Goal: Task Accomplishment & Management: Manage account settings

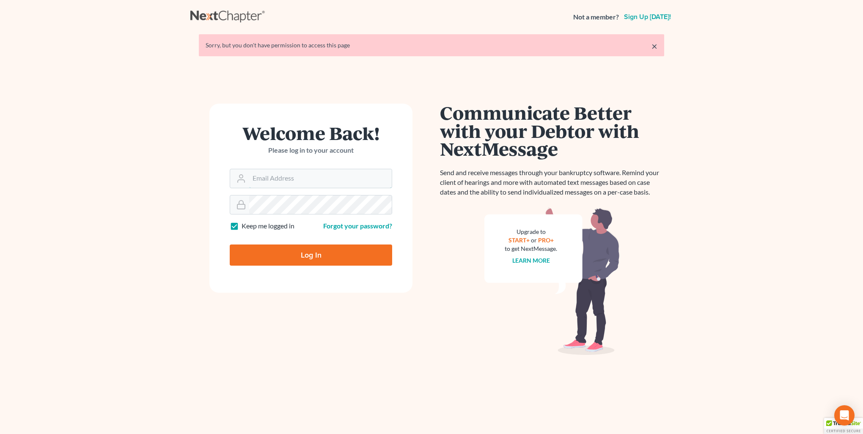
type input "[PERSON_NAME][EMAIL_ADDRESS][DOMAIN_NAME]"
click at [320, 261] on input "Log In" at bounding box center [311, 255] width 162 height 21
type input "Thinking..."
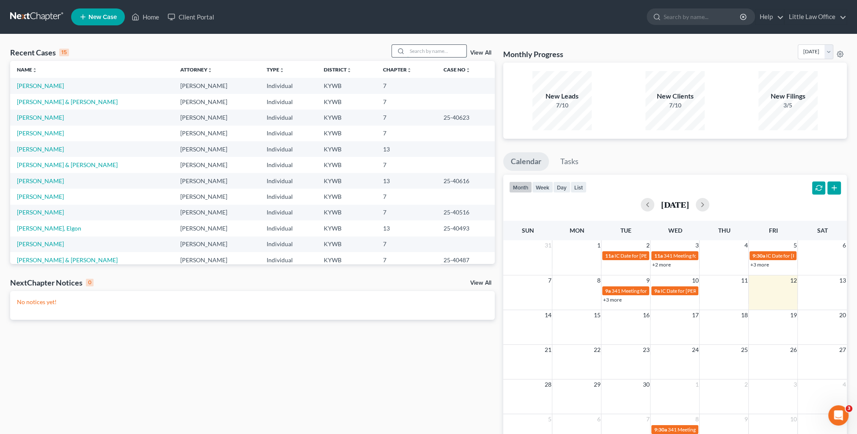
click at [413, 57] on input "search" at bounding box center [436, 51] width 59 height 12
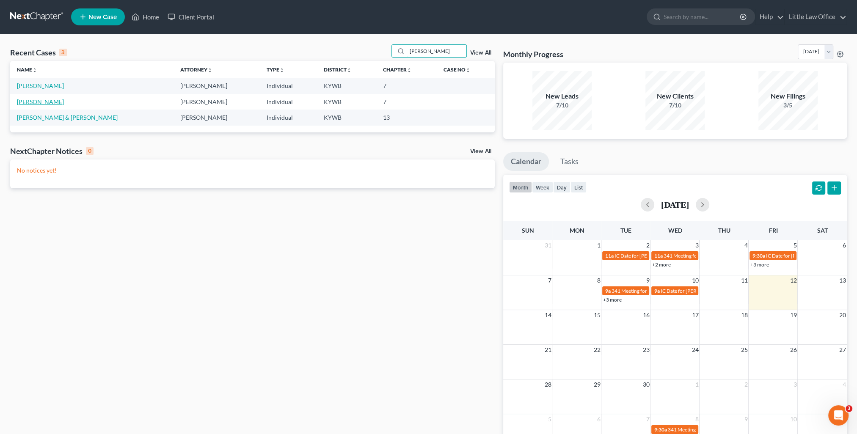
type input "[PERSON_NAME]"
click at [44, 104] on link "[PERSON_NAME]" at bounding box center [40, 101] width 47 height 7
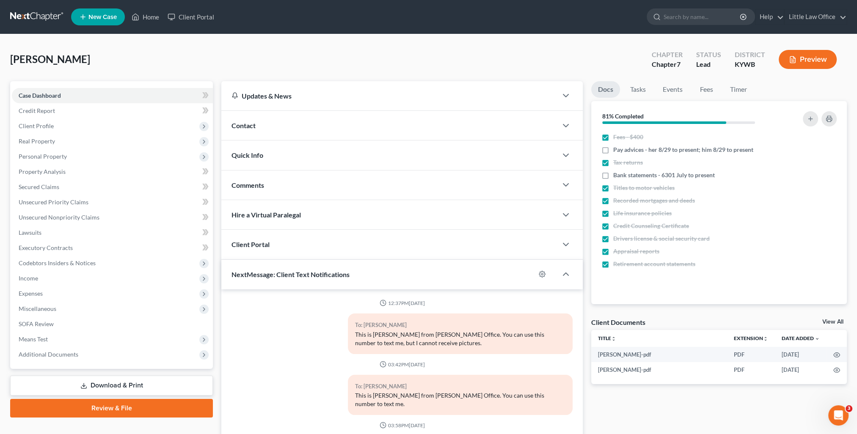
scroll to position [286, 0]
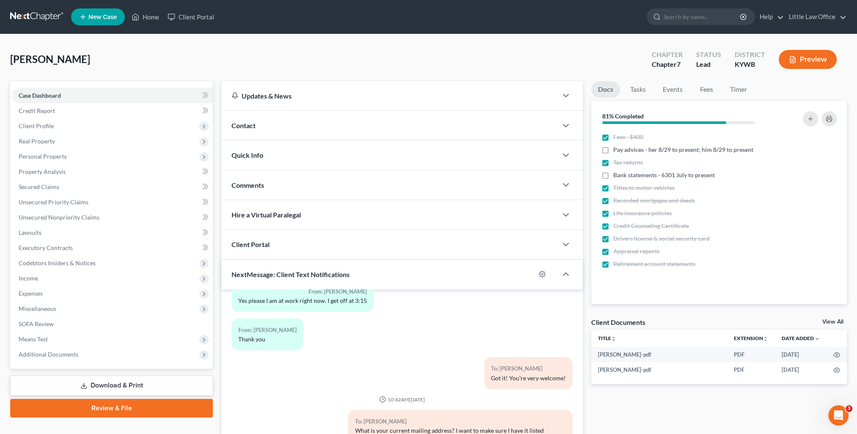
click at [86, 379] on link "Download & Print" at bounding box center [111, 386] width 203 height 20
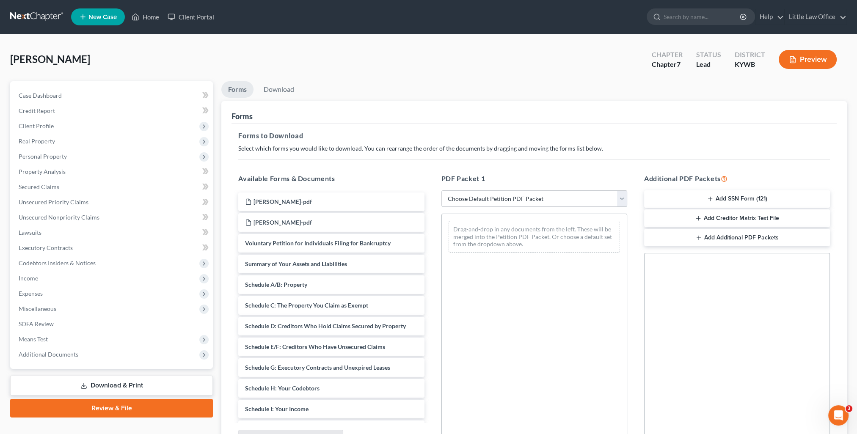
click at [520, 198] on select "Choose Default Petition PDF Packet Complete Bankruptcy Petition (all forms and …" at bounding box center [534, 198] width 186 height 17
select select "0"
click at [441, 190] on select "Choose Default Petition PDF Packet Complete Bankruptcy Petition (all forms and …" at bounding box center [534, 198] width 186 height 17
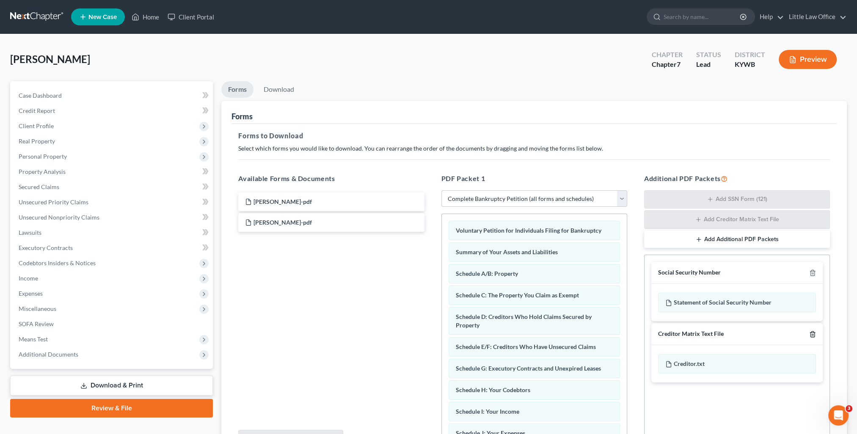
click at [814, 334] on icon "button" at bounding box center [812, 333] width 4 height 5
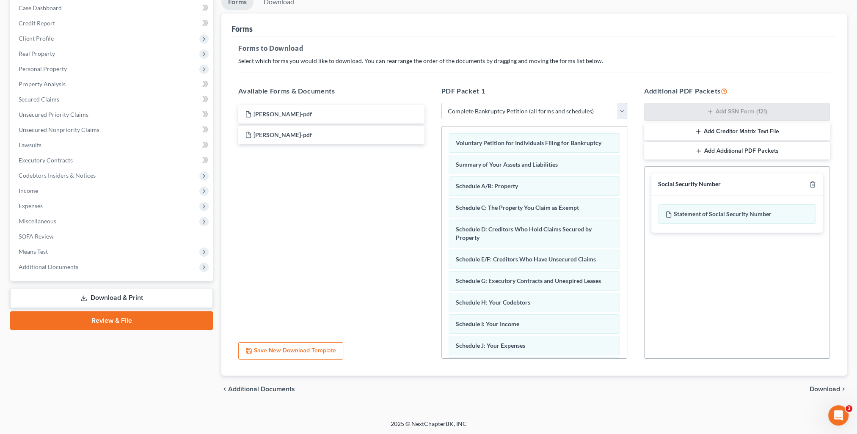
click at [827, 388] on span "Download" at bounding box center [824, 389] width 30 height 7
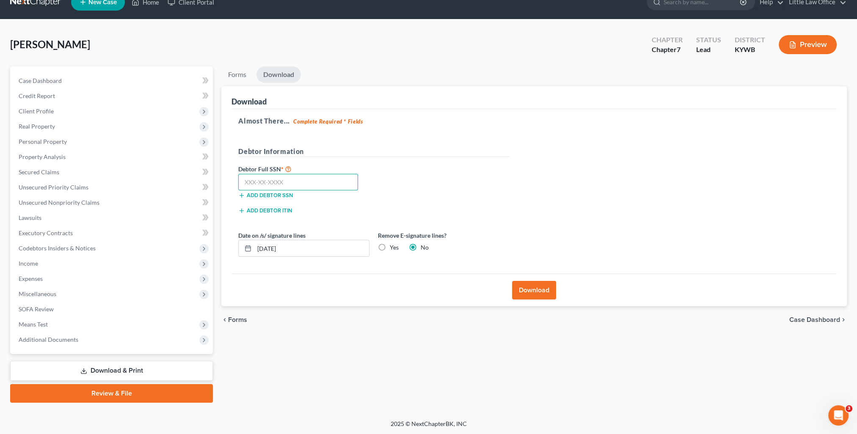
click at [278, 179] on input "text" at bounding box center [298, 182] width 120 height 17
type input "401-25-7601"
click at [533, 294] on button "Download" at bounding box center [534, 290] width 44 height 19
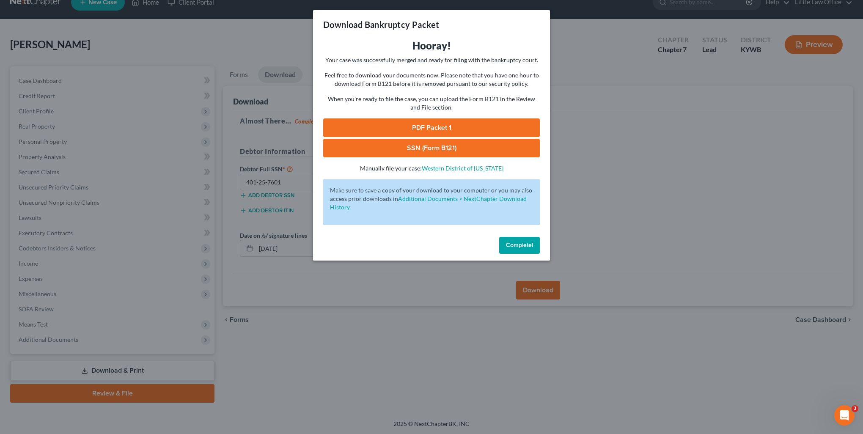
click at [387, 128] on link "PDF Packet 1" at bounding box center [431, 127] width 217 height 19
click at [425, 143] on link "SSN (Form B121)" at bounding box center [431, 148] width 217 height 19
click at [527, 243] on span "Complete!" at bounding box center [519, 245] width 27 height 7
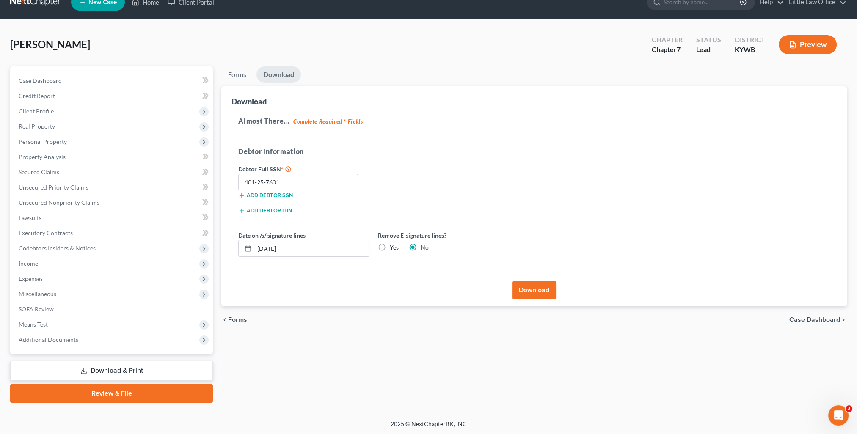
scroll to position [0, 0]
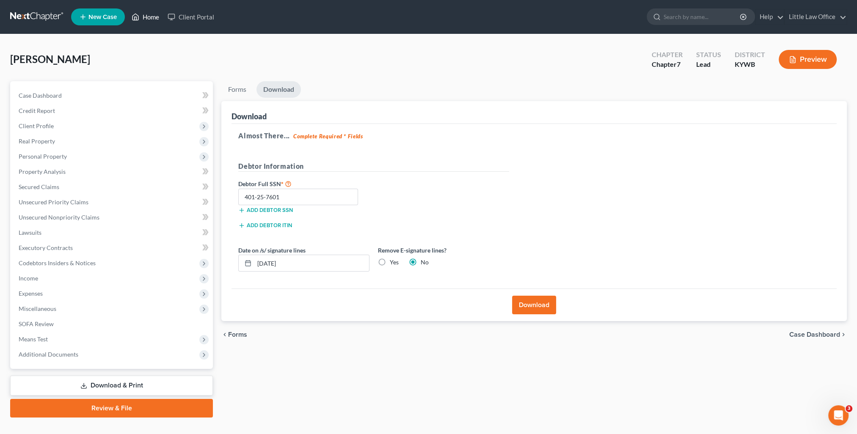
click at [151, 19] on link "Home" at bounding box center [145, 16] width 36 height 15
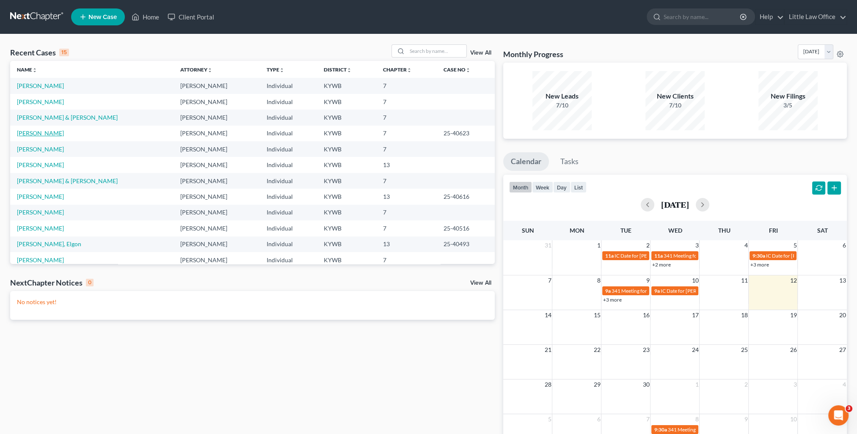
click at [27, 135] on link "Rogers, Ashlie" at bounding box center [40, 132] width 47 height 7
select select "6"
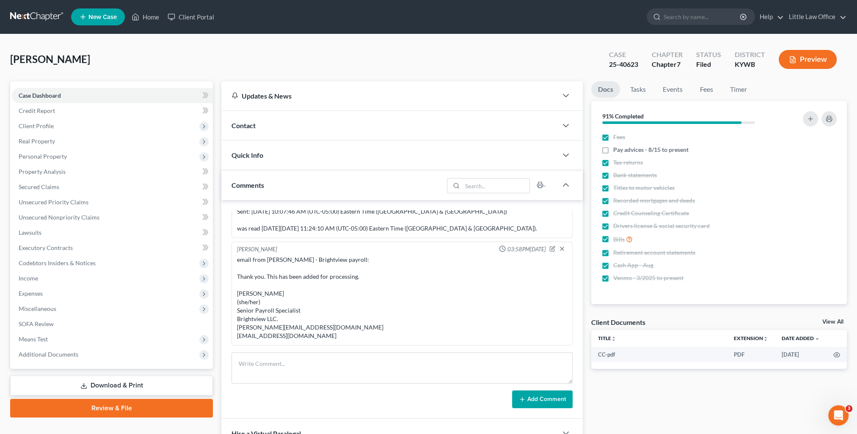
scroll to position [710, 0]
click at [266, 164] on div "Quick Info" at bounding box center [389, 154] width 336 height 29
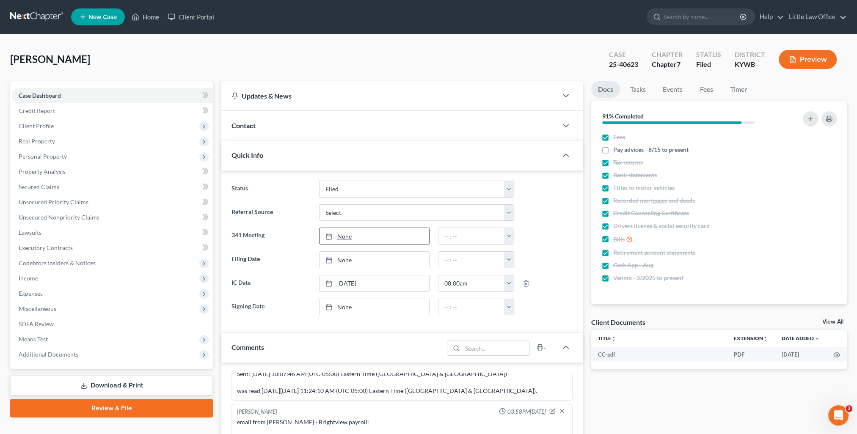
type input "9/12/2025"
click at [342, 238] on link "None" at bounding box center [374, 236] width 110 height 16
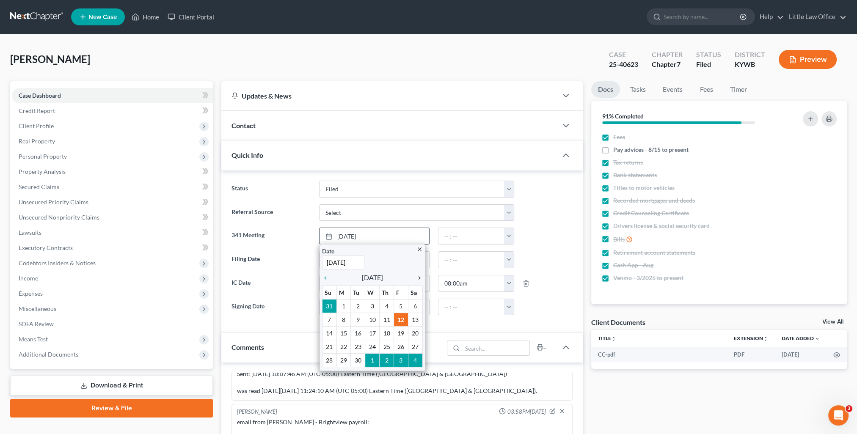
click at [415, 277] on icon "chevron_right" at bounding box center [417, 278] width 11 height 7
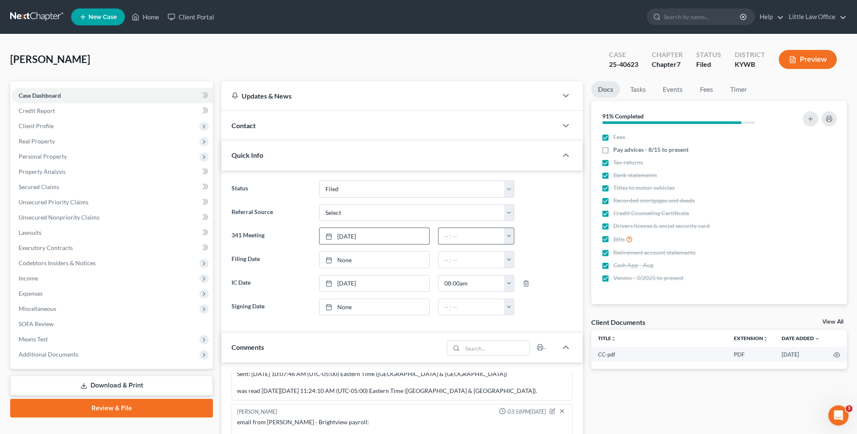
click at [509, 236] on button "button" at bounding box center [509, 236] width 10 height 16
click at [529, 286] on link "1:00pm" at bounding box center [527, 286] width 47 height 14
type input "1:00pm"
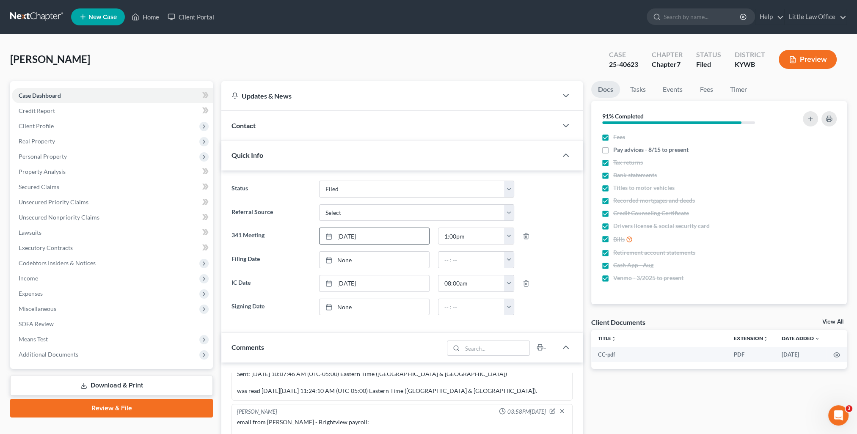
scroll to position [212, 0]
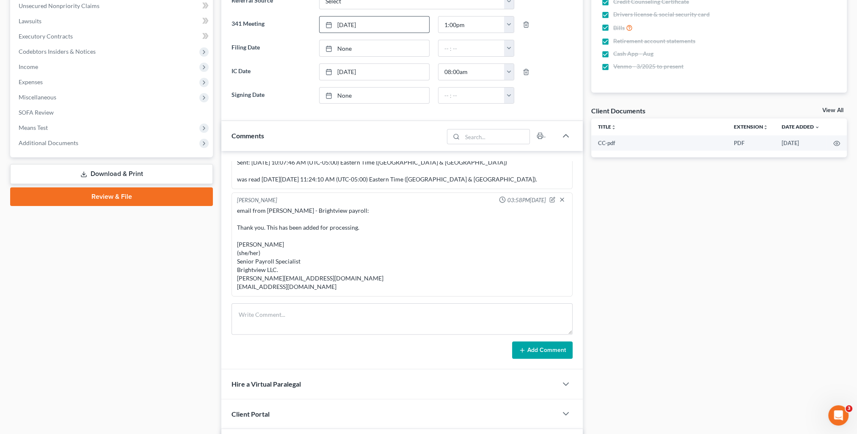
click at [278, 137] on div "Comments" at bounding box center [332, 135] width 222 height 29
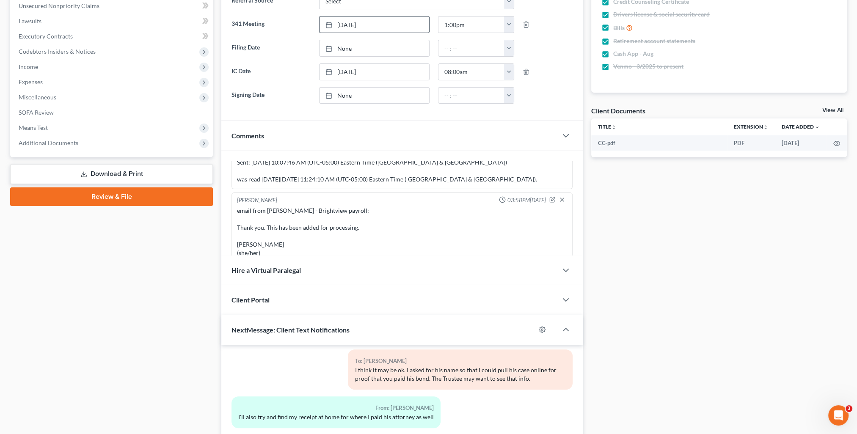
scroll to position [237, 0]
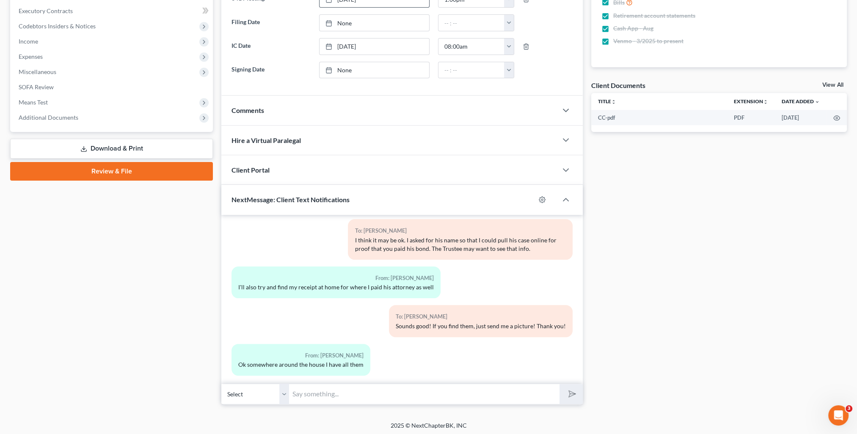
click at [391, 384] on input "text" at bounding box center [424, 394] width 270 height 21
type input "Your Court date has been set for 10/8 at 1:00. That date will be moved to Novem…"
click at [559, 384] on button "submit" at bounding box center [570, 394] width 23 height 20
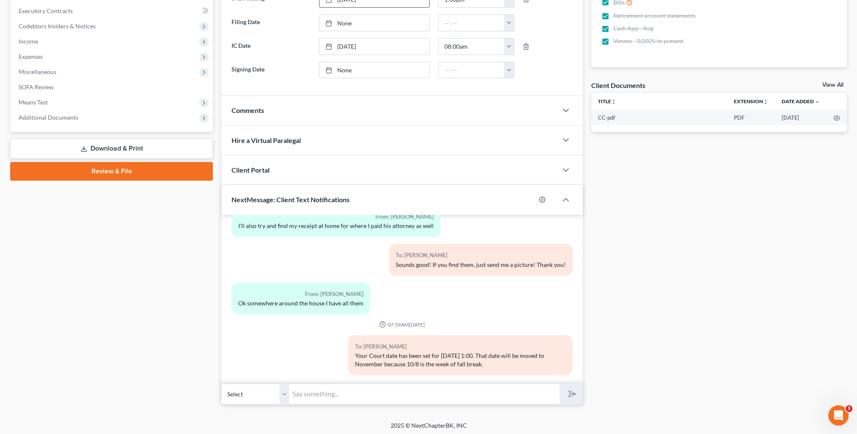
scroll to position [0, 0]
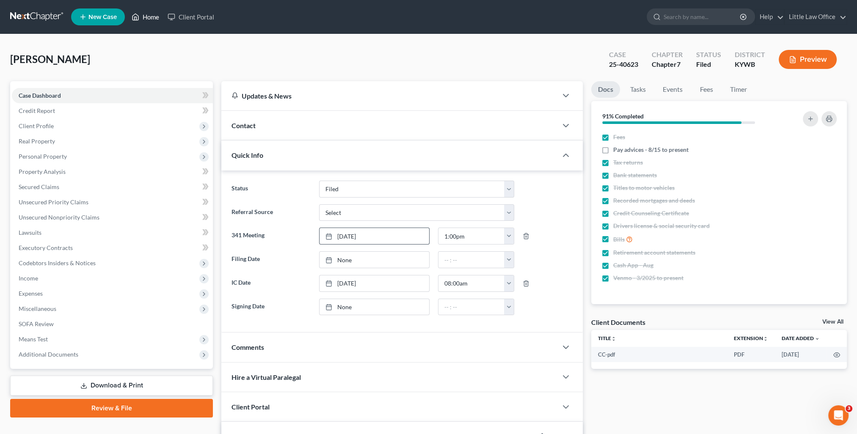
click at [142, 19] on link "Home" at bounding box center [145, 16] width 36 height 15
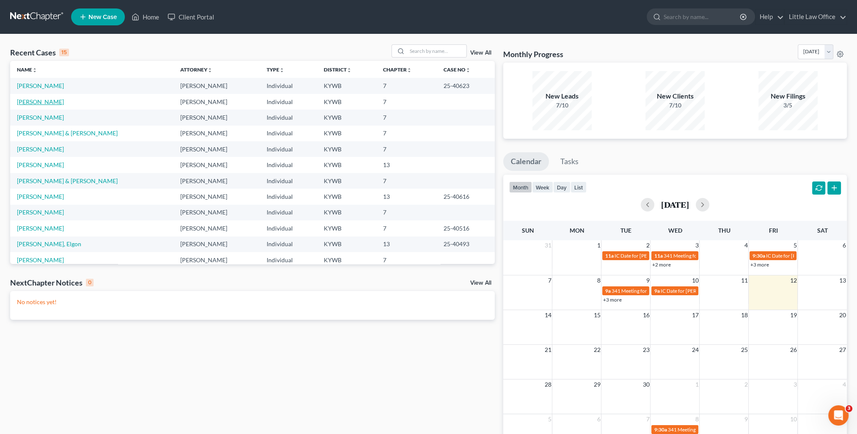
click at [20, 102] on link "Braden, Donna" at bounding box center [40, 101] width 47 height 7
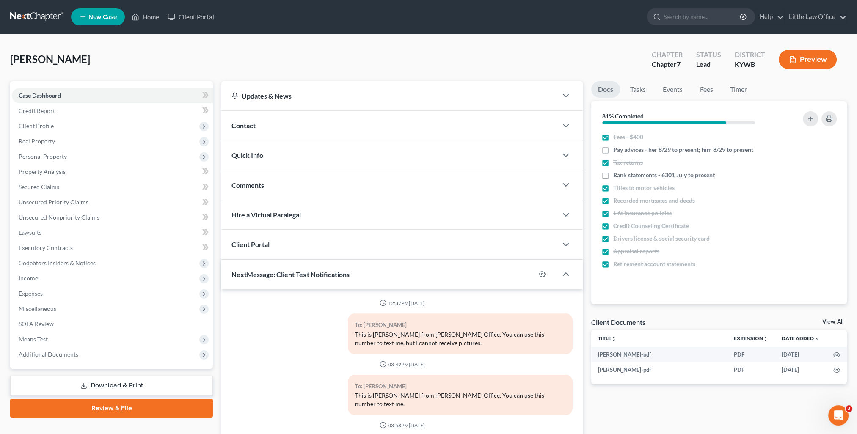
scroll to position [286, 0]
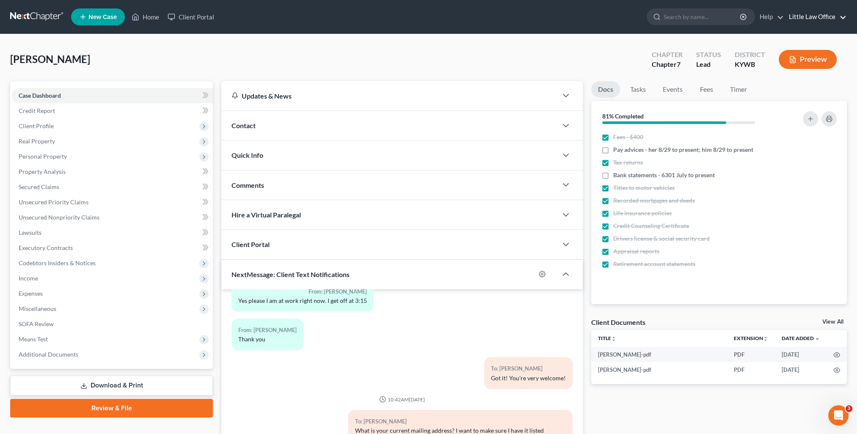
click at [832, 23] on link "Little Law Office" at bounding box center [815, 16] width 62 height 15
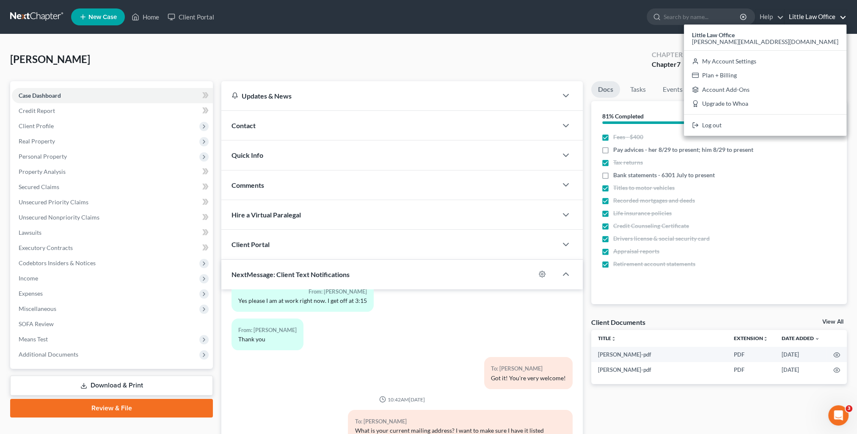
click at [806, 118] on div "Little Law Office kristi@littlelawofficeky.com My Account Settings Plan + Billi…" at bounding box center [765, 80] width 162 height 111
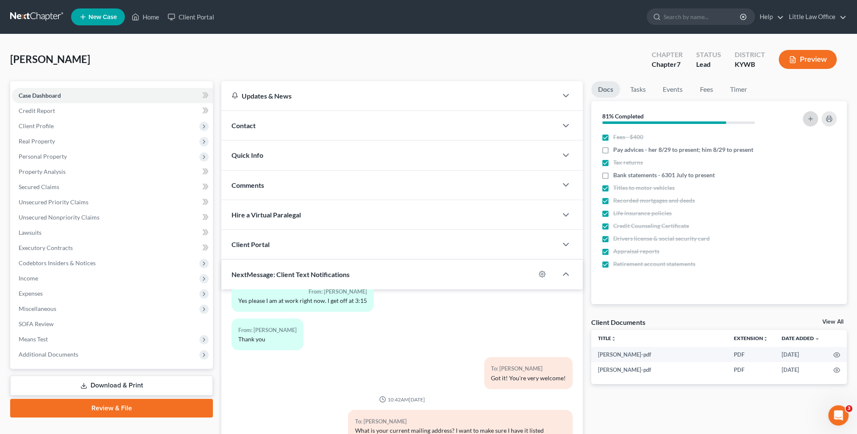
click at [804, 124] on button "button" at bounding box center [810, 118] width 15 height 15
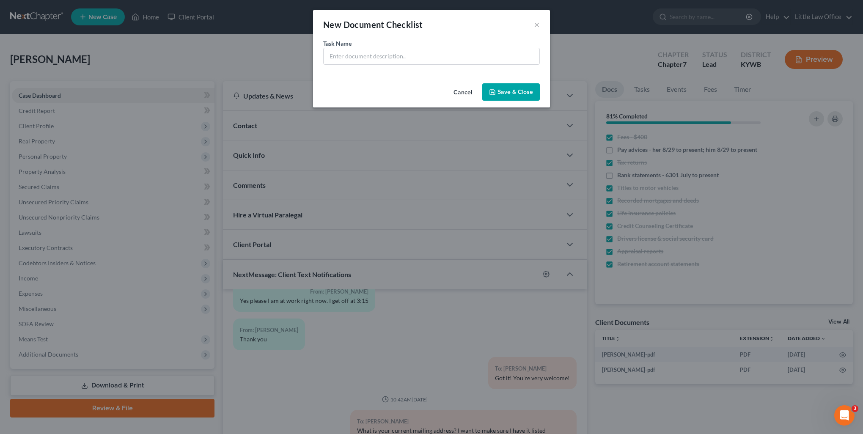
click at [459, 96] on button "Cancel" at bounding box center [463, 92] width 32 height 17
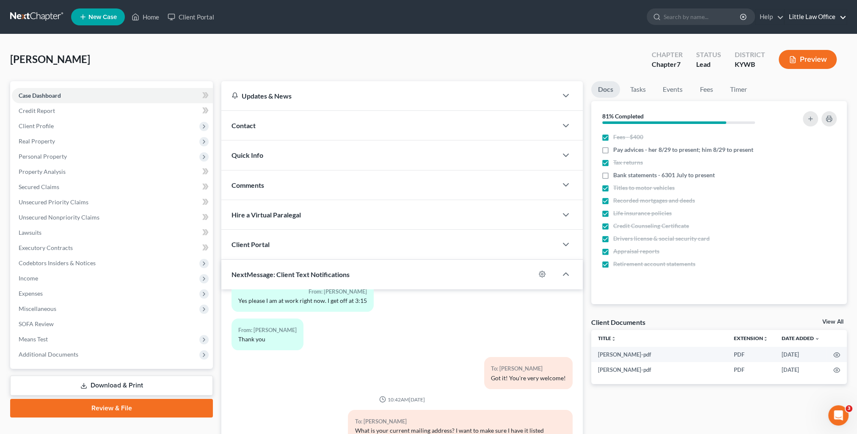
click at [819, 16] on link "Little Law Office" at bounding box center [815, 16] width 62 height 15
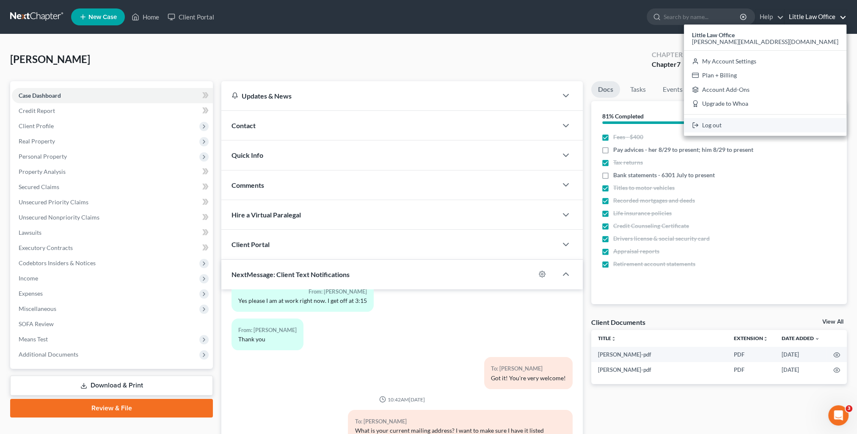
click at [794, 124] on link "Log out" at bounding box center [765, 125] width 162 height 14
